Goal: Task Accomplishment & Management: Use online tool/utility

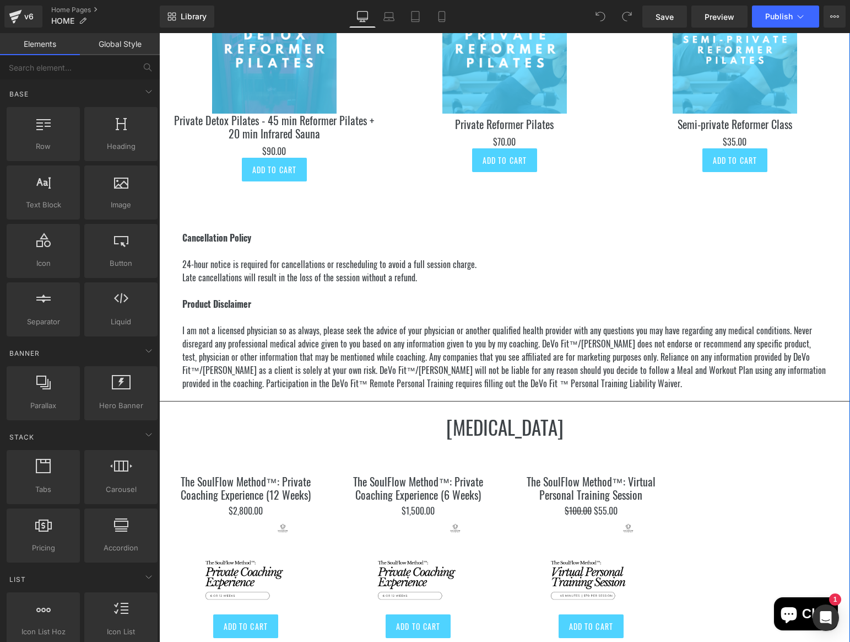
scroll to position [1985, 0]
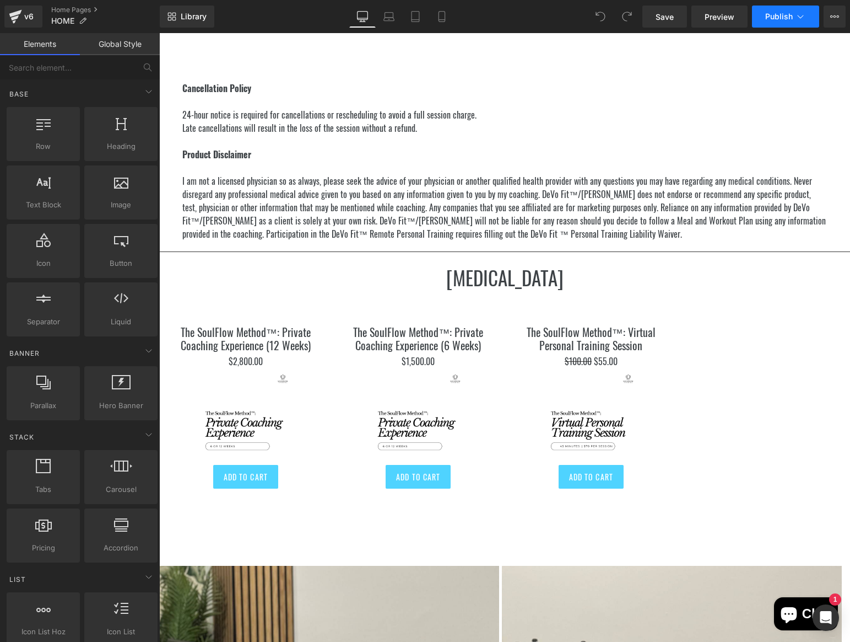
click at [787, 14] on span "Publish" at bounding box center [780, 16] width 28 height 9
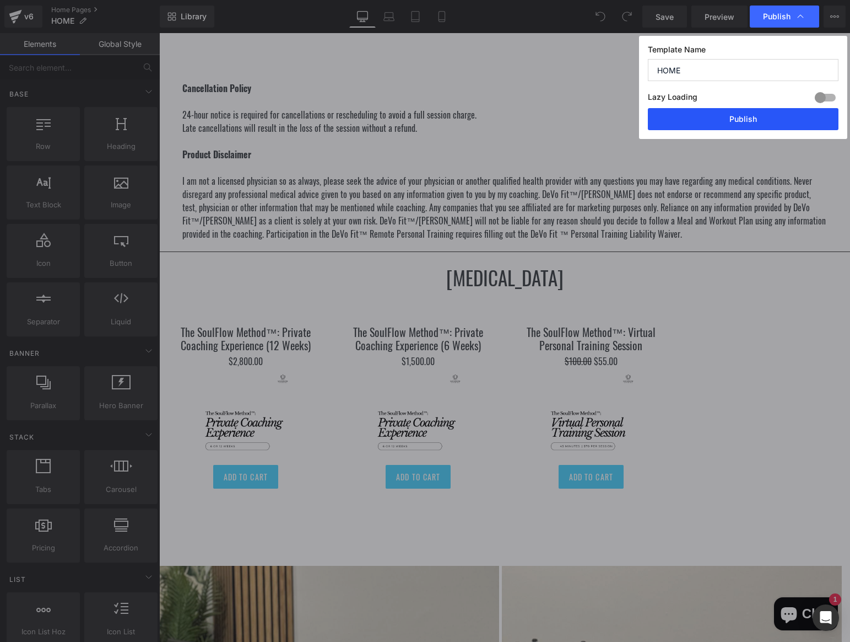
click at [750, 111] on button "Publish" at bounding box center [743, 119] width 191 height 22
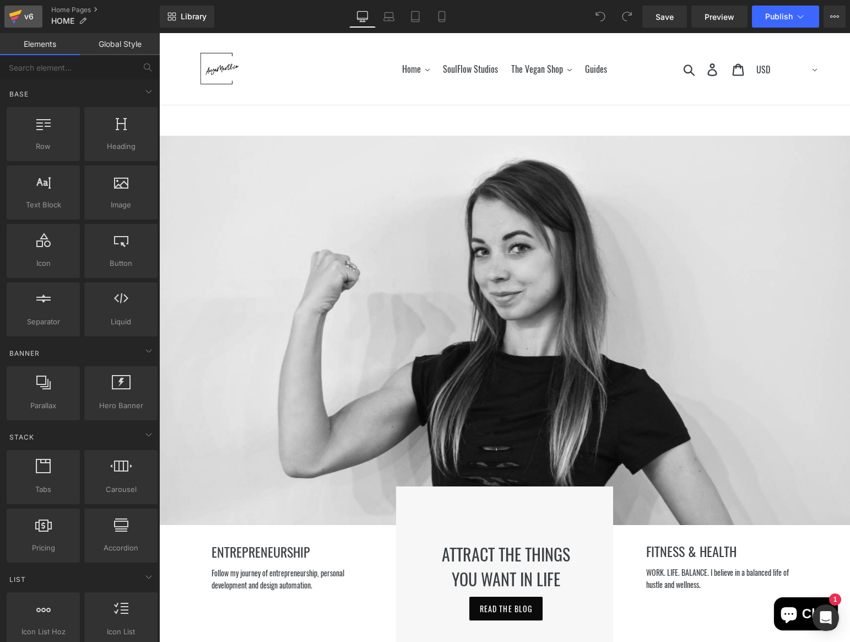
click at [35, 15] on div "v6" at bounding box center [29, 16] width 14 height 14
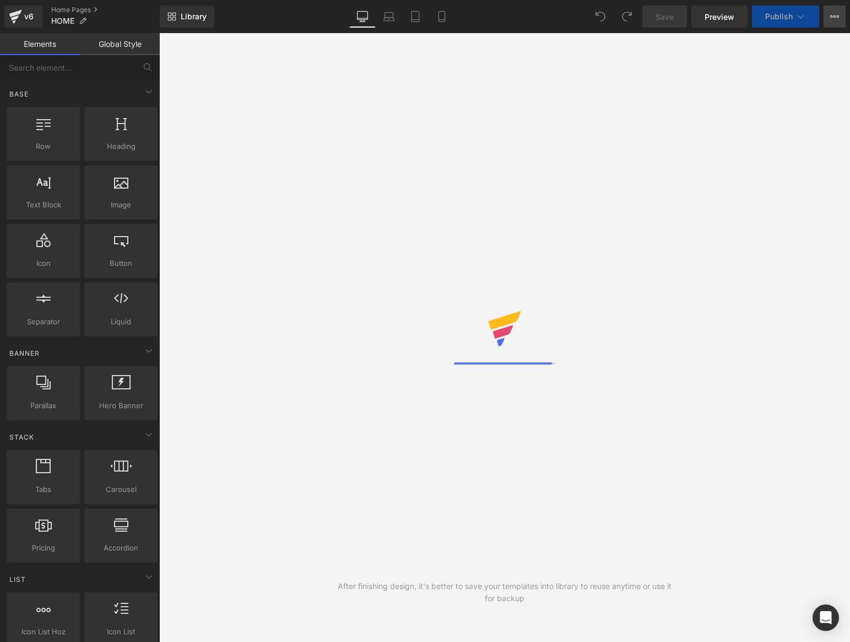
click at [832, 16] on icon at bounding box center [835, 16] width 9 height 9
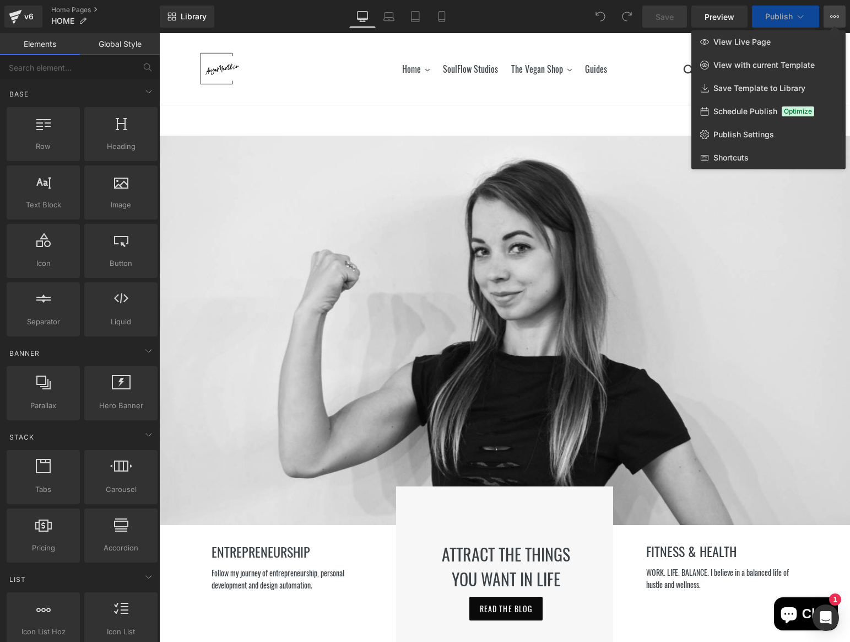
click at [832, 17] on icon at bounding box center [835, 16] width 9 height 9
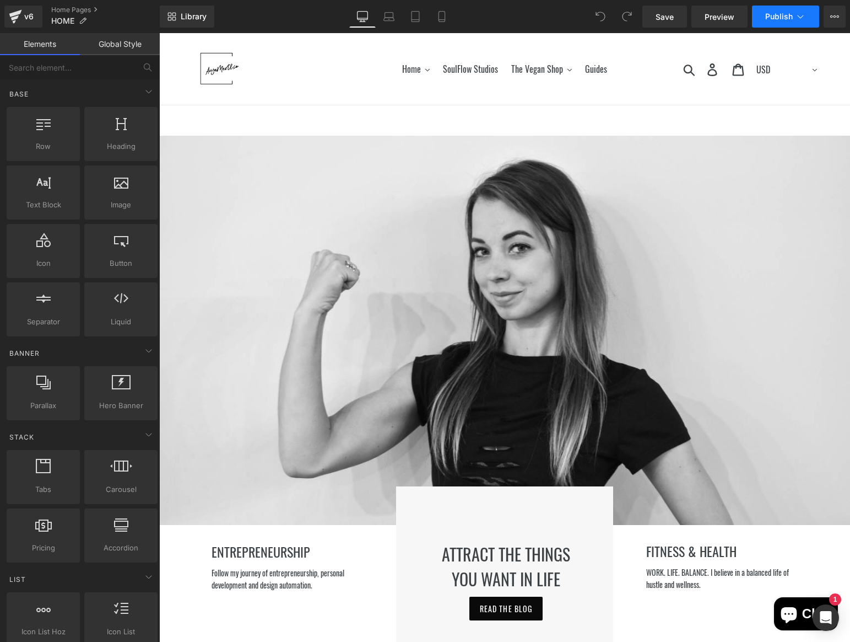
click at [789, 9] on button "Publish" at bounding box center [785, 17] width 67 height 22
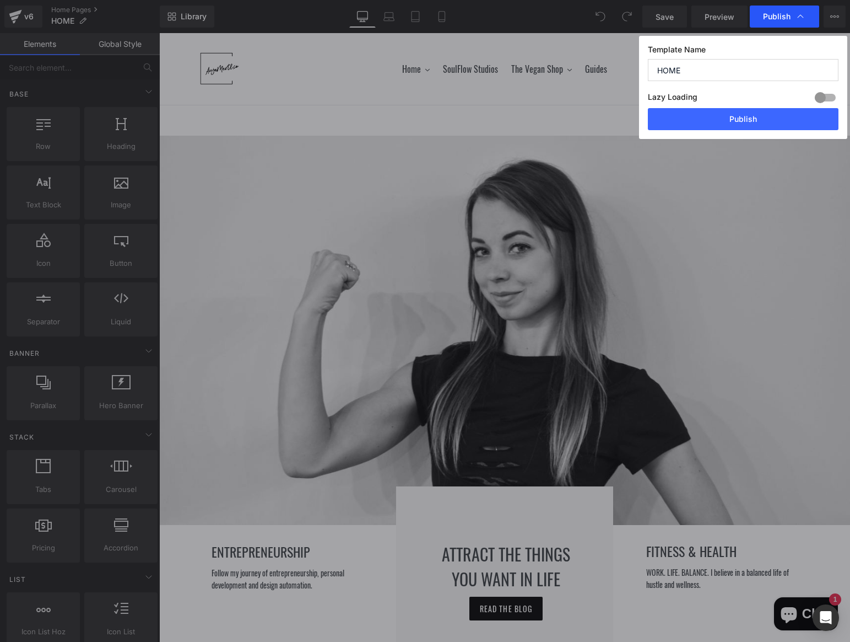
click at [789, 9] on div "Publish" at bounding box center [784, 17] width 69 height 22
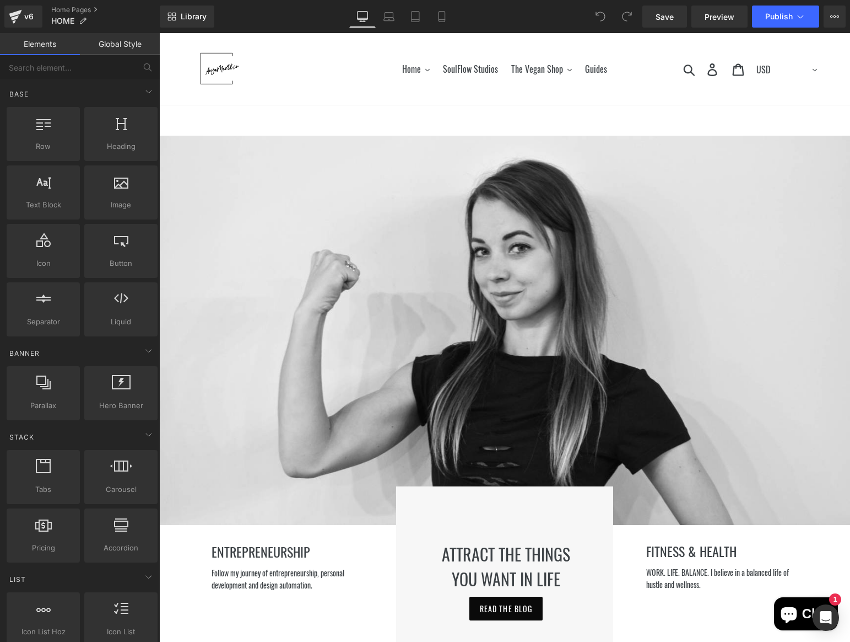
click at [789, 9] on button "Publish" at bounding box center [785, 17] width 67 height 22
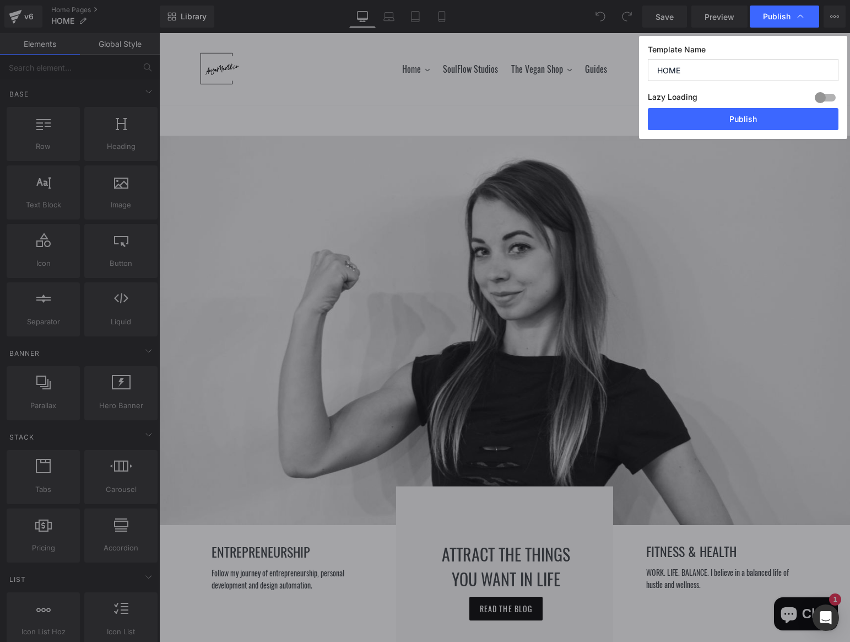
click at [730, 67] on input "HOME" at bounding box center [743, 70] width 191 height 22
